Goal: Learn about a topic: Understand process/instructions

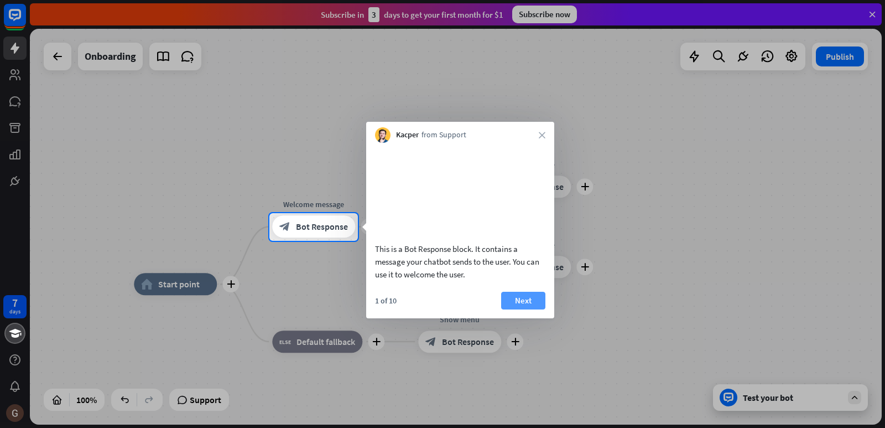
click at [521, 309] on button "Next" at bounding box center [523, 301] width 44 height 18
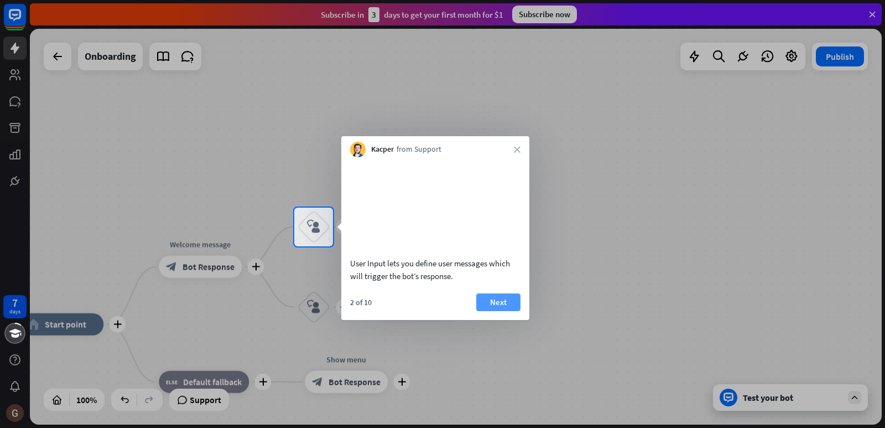
click at [499, 307] on button "Next" at bounding box center [498, 302] width 44 height 18
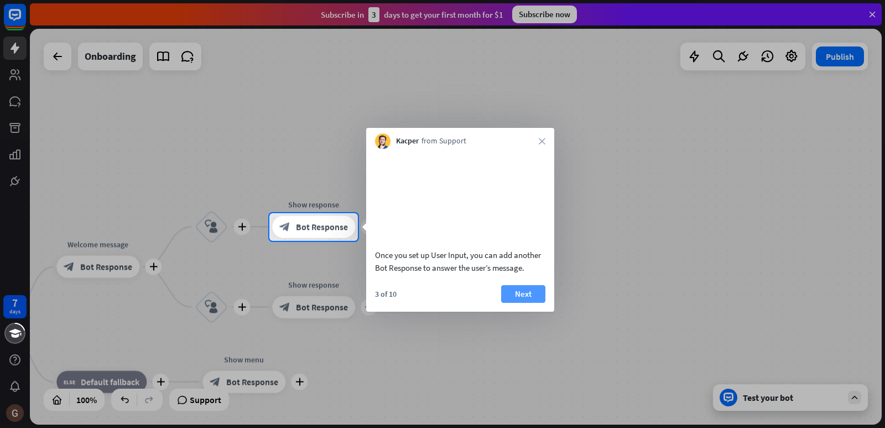
click at [507, 303] on button "Next" at bounding box center [523, 294] width 44 height 18
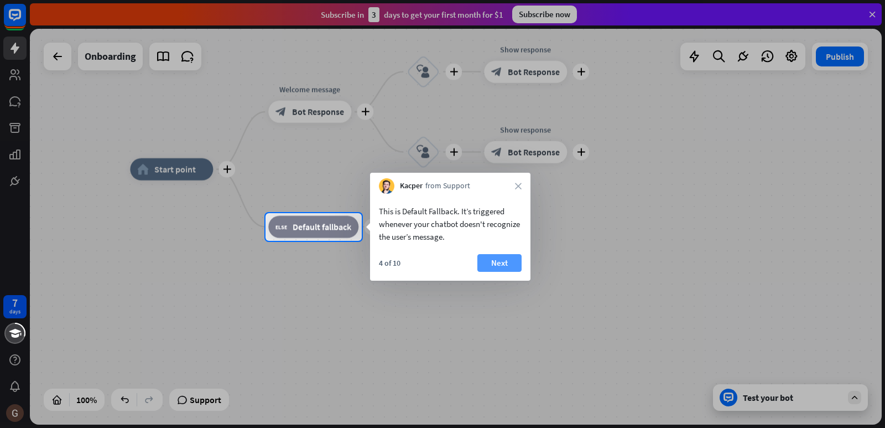
click at [489, 269] on button "Next" at bounding box center [499, 263] width 44 height 18
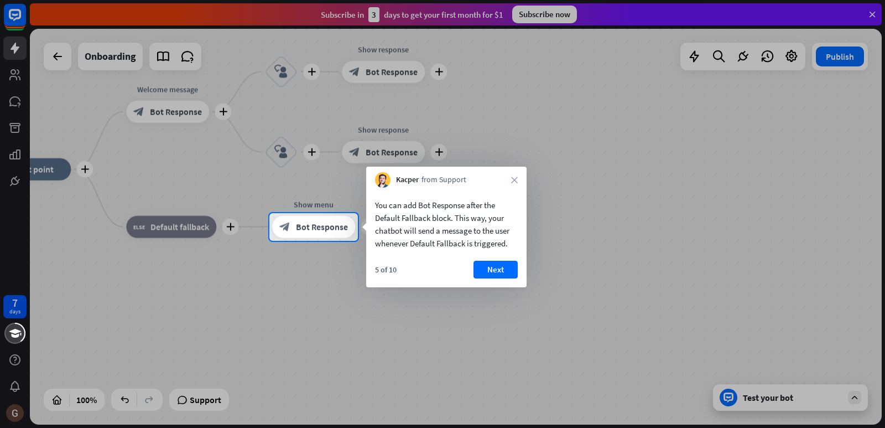
drag, startPoint x: 482, startPoint y: 266, endPoint x: 473, endPoint y: 267, distance: 9.5
click at [475, 267] on button "Next" at bounding box center [496, 270] width 44 height 18
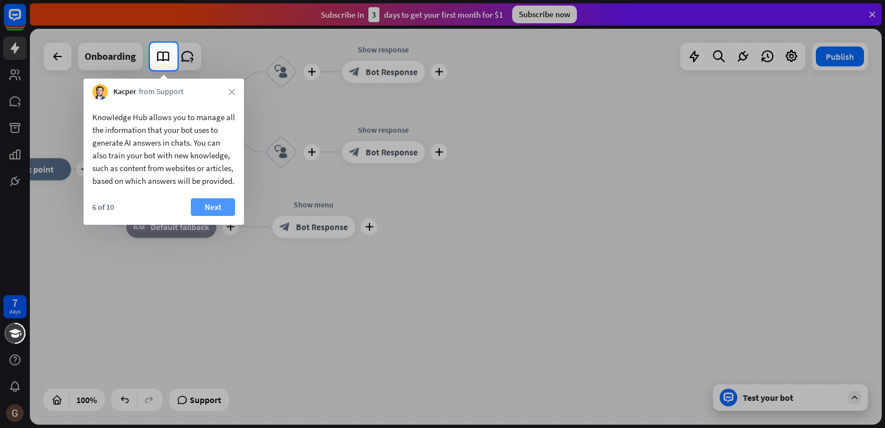
click at [212, 216] on button "Next" at bounding box center [213, 207] width 44 height 18
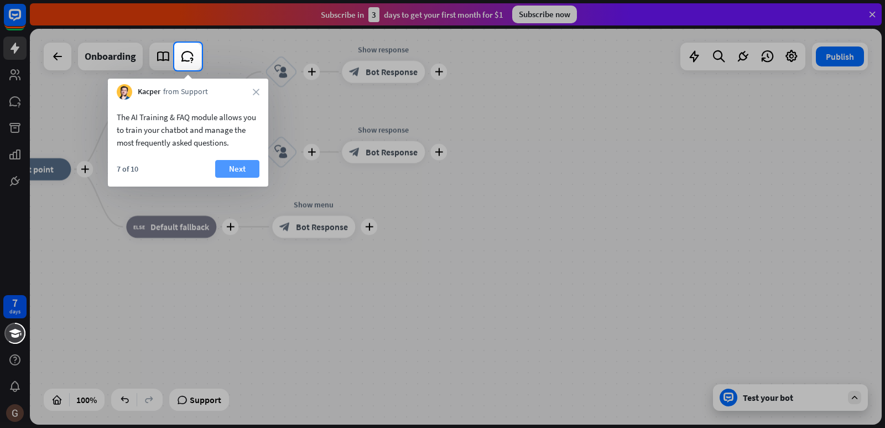
click at [230, 169] on button "Next" at bounding box center [237, 169] width 44 height 18
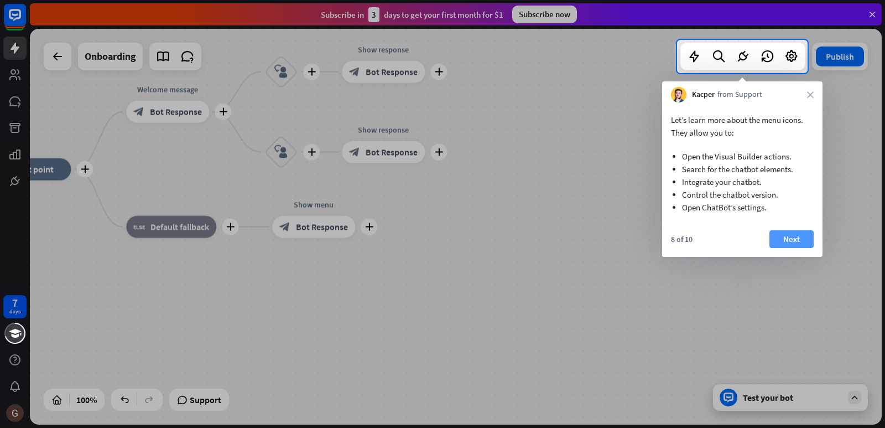
click at [776, 238] on button "Next" at bounding box center [792, 239] width 44 height 18
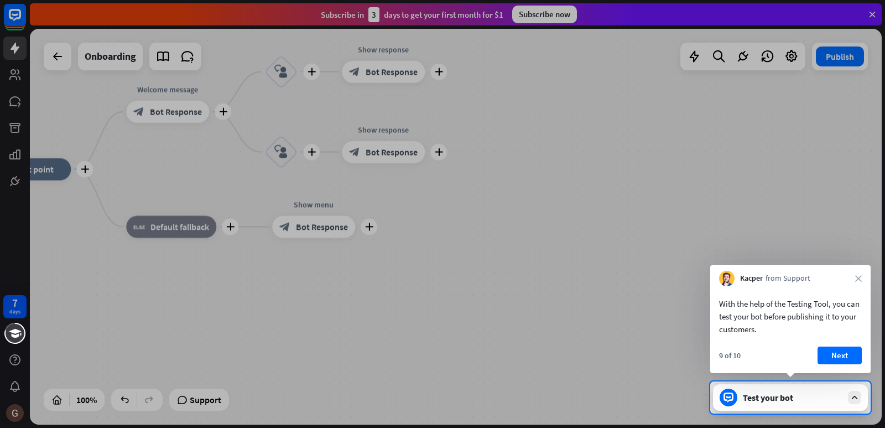
click at [850, 354] on button "Next" at bounding box center [840, 355] width 44 height 18
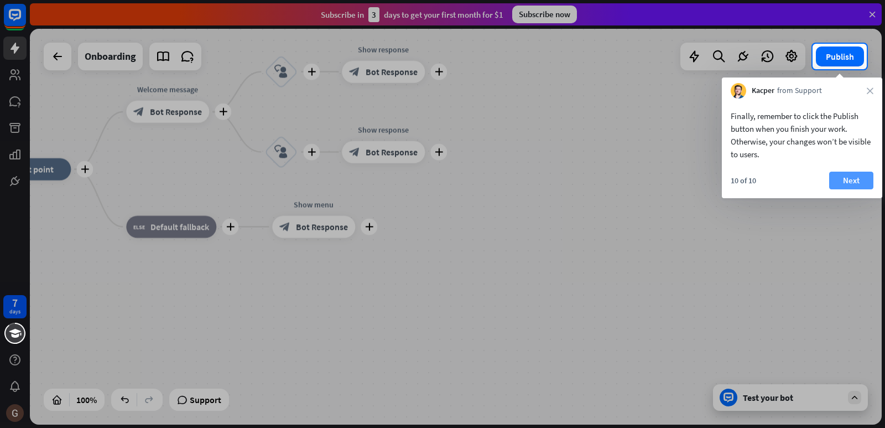
drag, startPoint x: 843, startPoint y: 194, endPoint x: 842, endPoint y: 188, distance: 5.8
click at [842, 194] on div "10 of 10 Next" at bounding box center [802, 185] width 160 height 27
click at [838, 184] on button "Next" at bounding box center [851, 181] width 44 height 18
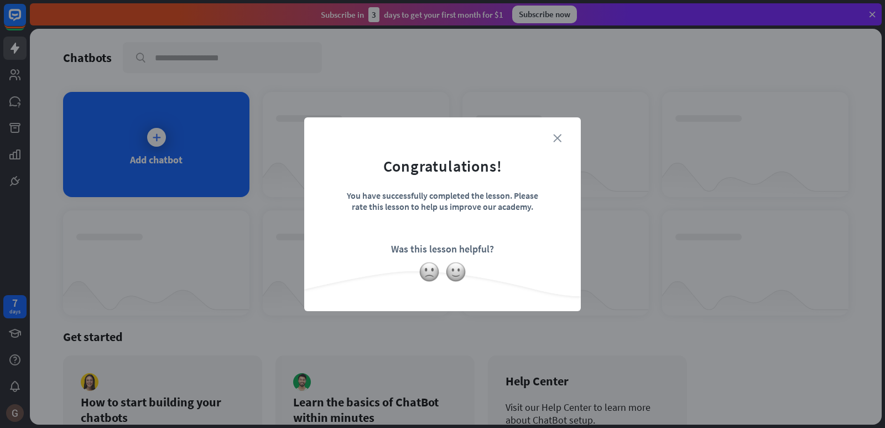
click at [556, 137] on icon "close" at bounding box center [557, 138] width 8 height 8
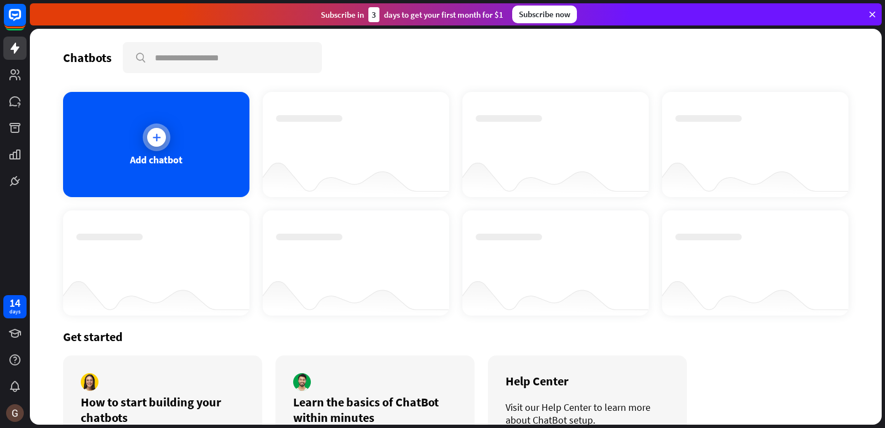
click at [227, 150] on div "Add chatbot" at bounding box center [156, 144] width 186 height 105
